Goal: Understand process/instructions: Learn how to perform a task or action

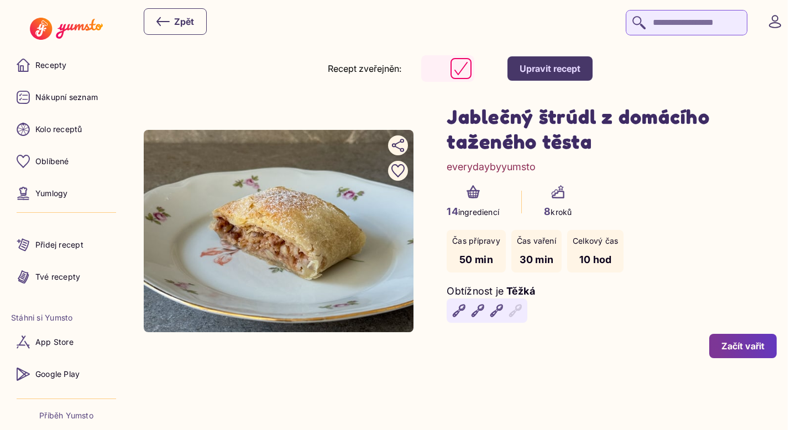
click at [764, 350] on div "Začít vařit" at bounding box center [742, 346] width 43 height 12
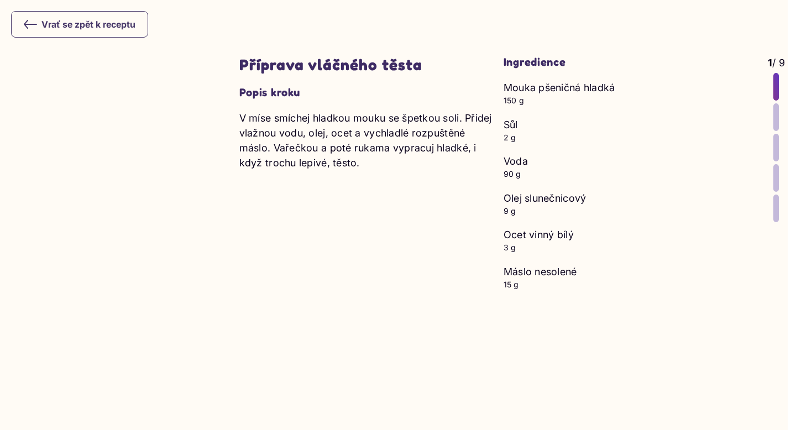
click at [773, 116] on div at bounding box center [776, 117] width 6 height 28
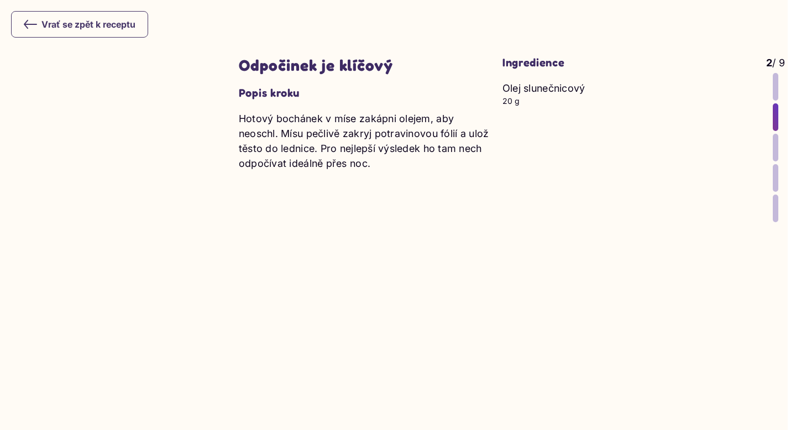
click at [773, 150] on div at bounding box center [776, 148] width 6 height 28
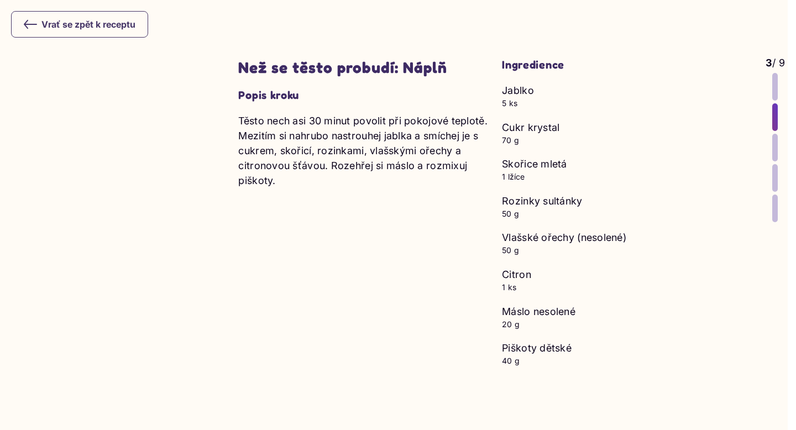
click at [773, 171] on div at bounding box center [775, 178] width 6 height 28
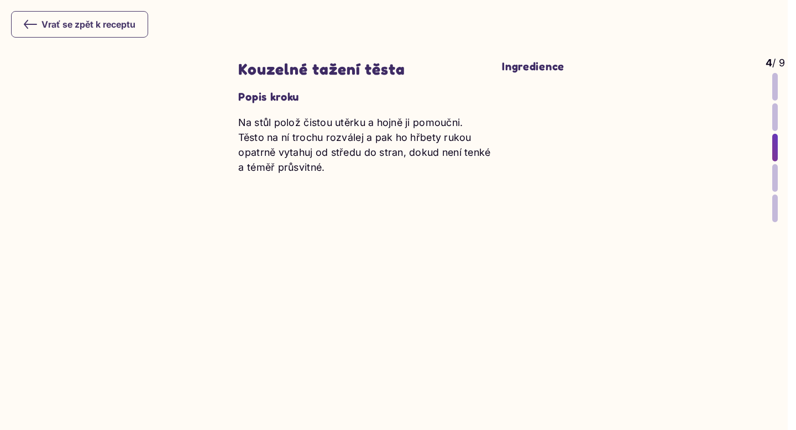
click at [774, 195] on div at bounding box center [775, 209] width 6 height 28
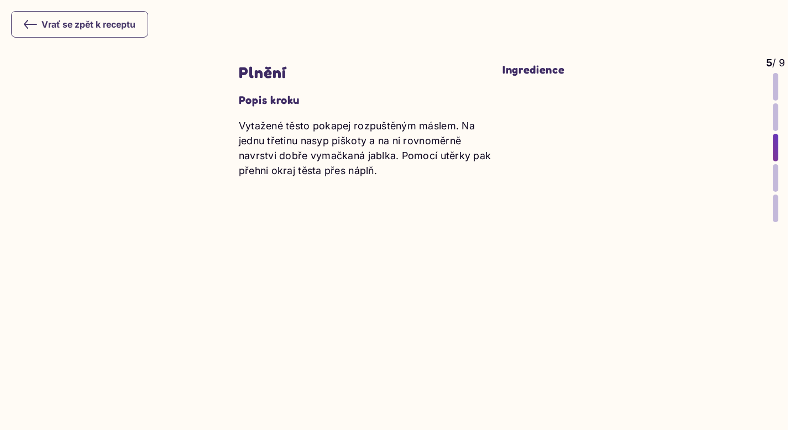
click at [29, 21] on icon at bounding box center [30, 24] width 13 height 13
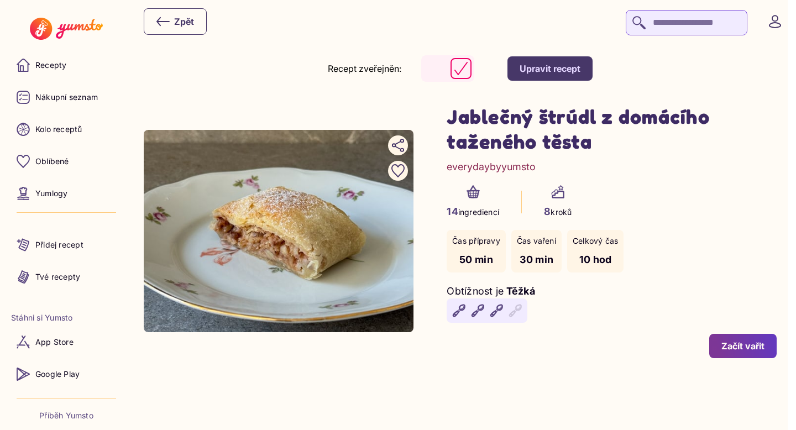
click at [279, 61] on recipe-detail-management-block "Recept zveřejněn: Upravit recept" at bounding box center [460, 68] width 633 height 27
